Goal: Task Accomplishment & Management: Manage account settings

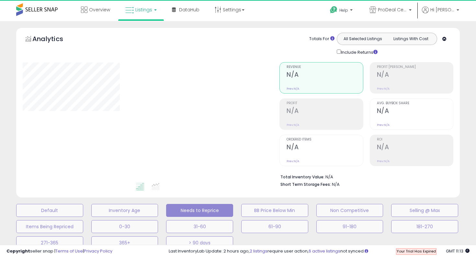
select select "**"
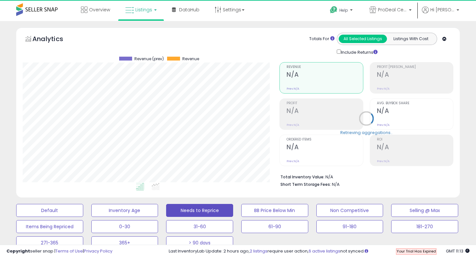
scroll to position [133, 257]
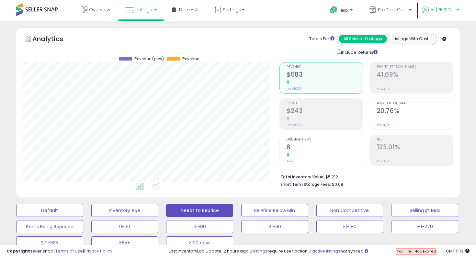
click at [455, 11] on p "Hi [PERSON_NAME]" at bounding box center [440, 10] width 37 height 8
click at [444, 52] on link "Profile" at bounding box center [444, 52] width 13 height 6
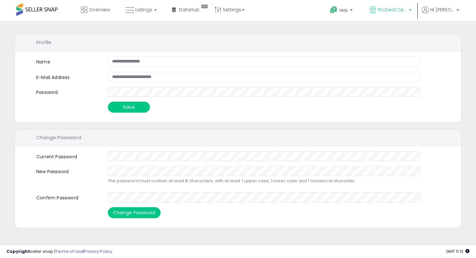
click at [411, 13] on p "ProDeal Central" at bounding box center [390, 10] width 42 height 8
click at [456, 11] on b at bounding box center [457, 11] width 3 height 5
click at [444, 34] on link "Account" at bounding box center [444, 34] width 17 height 6
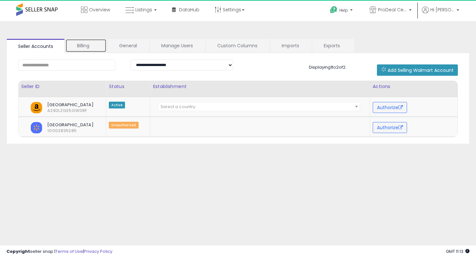
click at [88, 47] on link "Billing" at bounding box center [85, 46] width 41 height 14
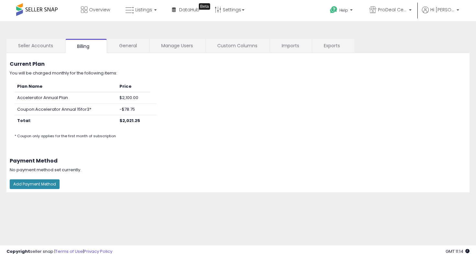
click at [40, 187] on button "Add Payment Method" at bounding box center [35, 184] width 50 height 10
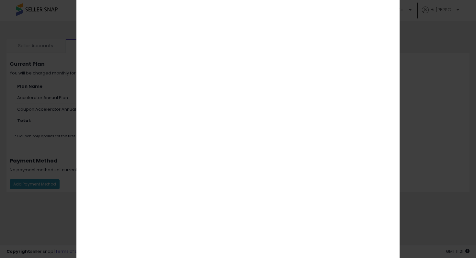
scroll to position [159, 0]
